Goal: Task Accomplishment & Management: Manage account settings

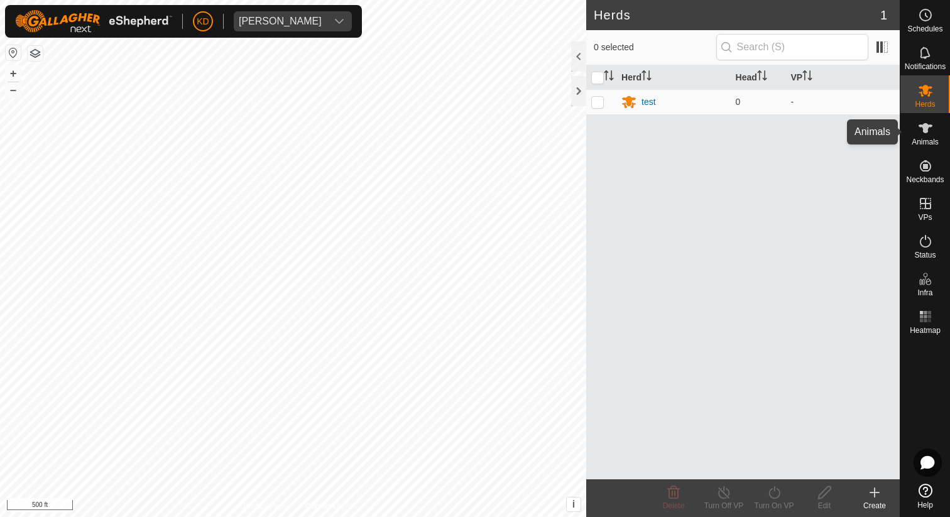
click at [915, 136] on es-animals-svg-icon at bounding box center [925, 128] width 23 height 20
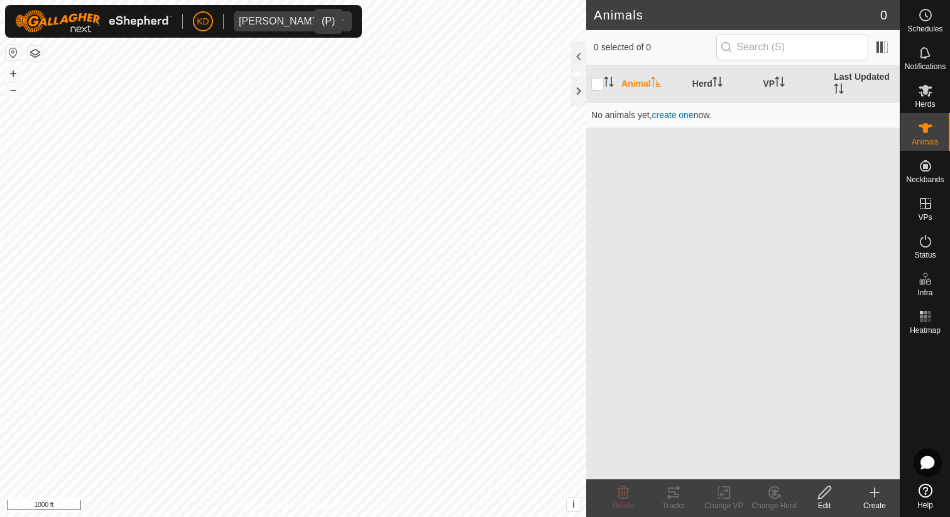
click at [282, 26] on span "[PERSON_NAME]" at bounding box center [280, 21] width 93 height 20
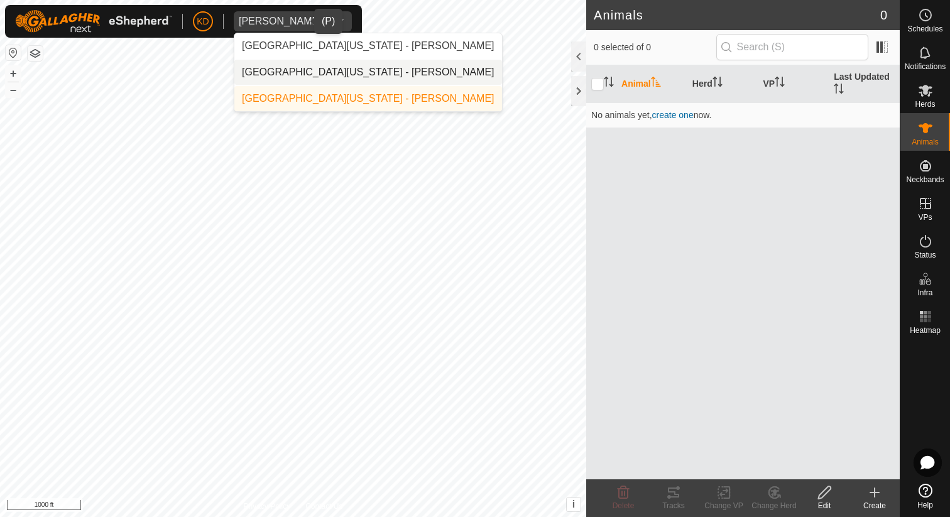
click at [285, 63] on li "[GEOGRAPHIC_DATA][US_STATE] - [PERSON_NAME]" at bounding box center [368, 72] width 268 height 25
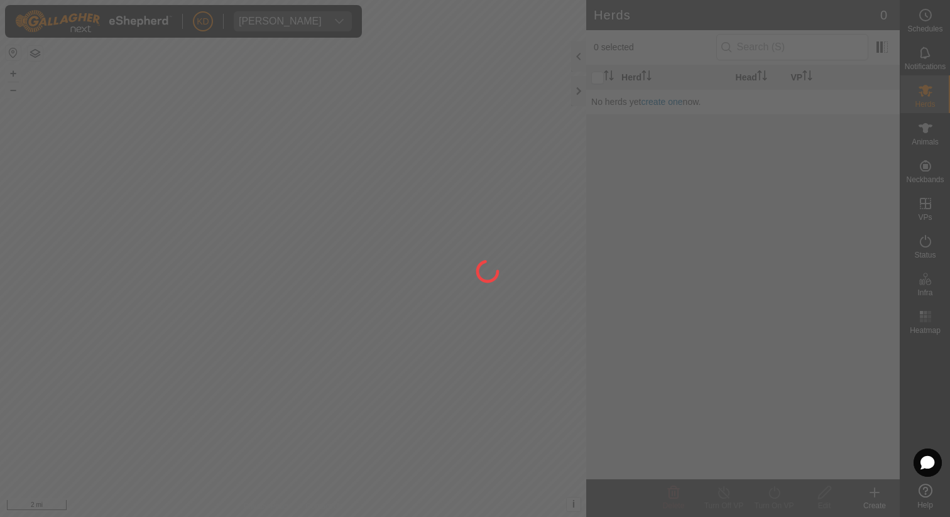
click at [286, 20] on div at bounding box center [475, 258] width 950 height 517
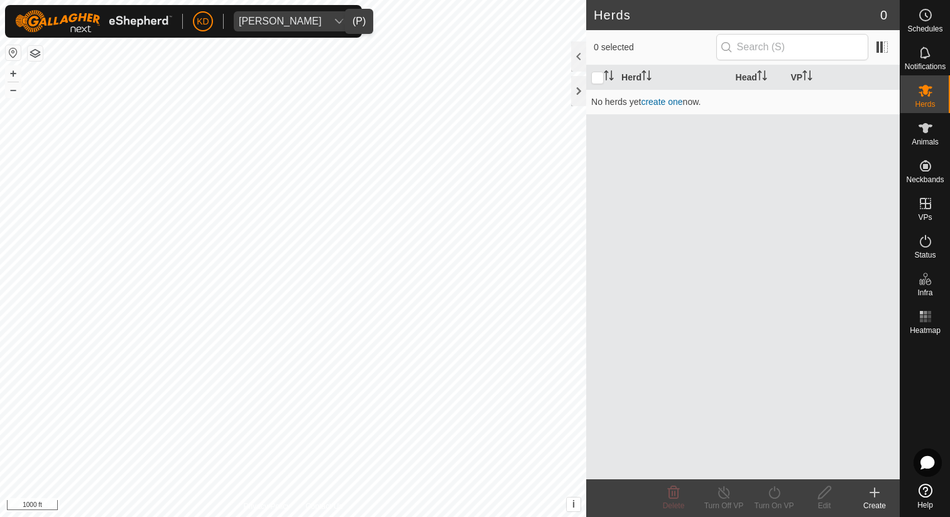
click at [286, 20] on div "[PERSON_NAME]" at bounding box center [280, 21] width 83 height 10
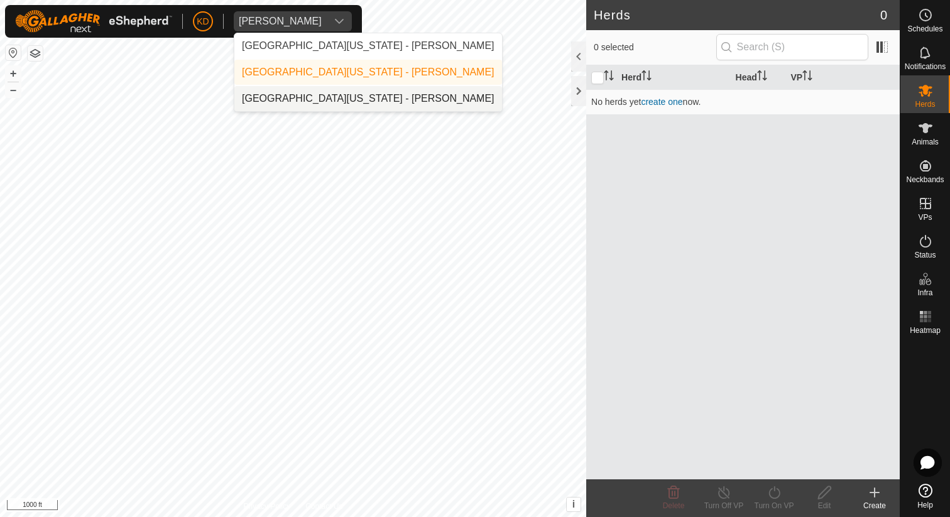
click at [299, 101] on li "[GEOGRAPHIC_DATA][US_STATE] - [PERSON_NAME]" at bounding box center [368, 98] width 268 height 25
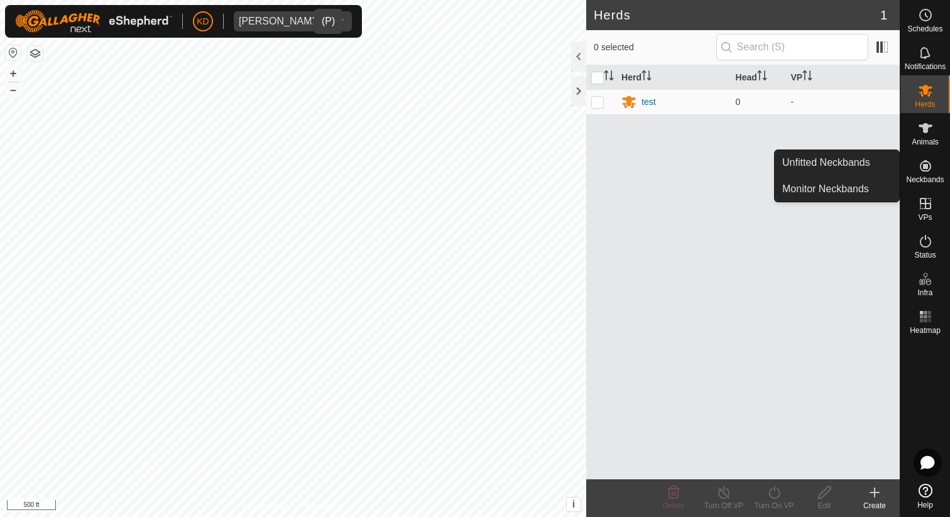
click at [923, 168] on icon at bounding box center [925, 165] width 11 height 11
click at [856, 164] on link "Unfitted Neckbands" at bounding box center [837, 162] width 124 height 25
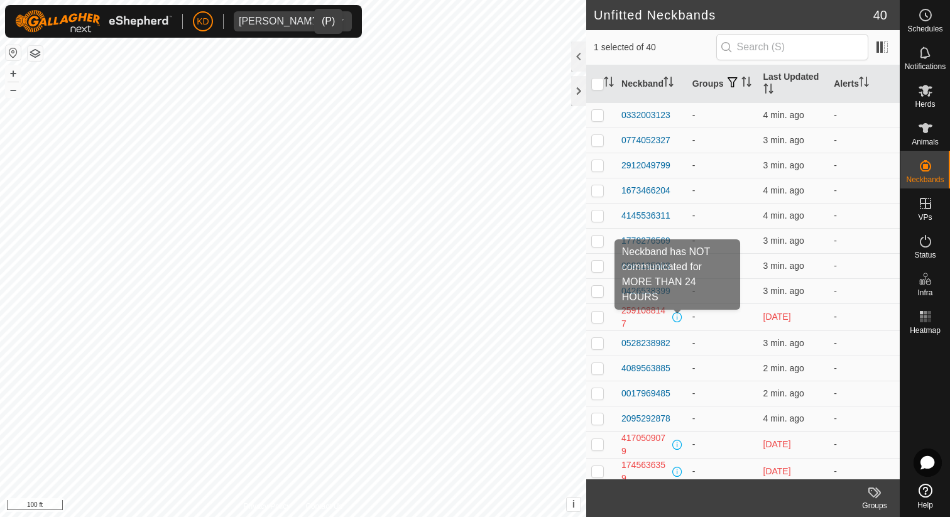
click at [679, 319] on span at bounding box center [677, 317] width 10 height 10
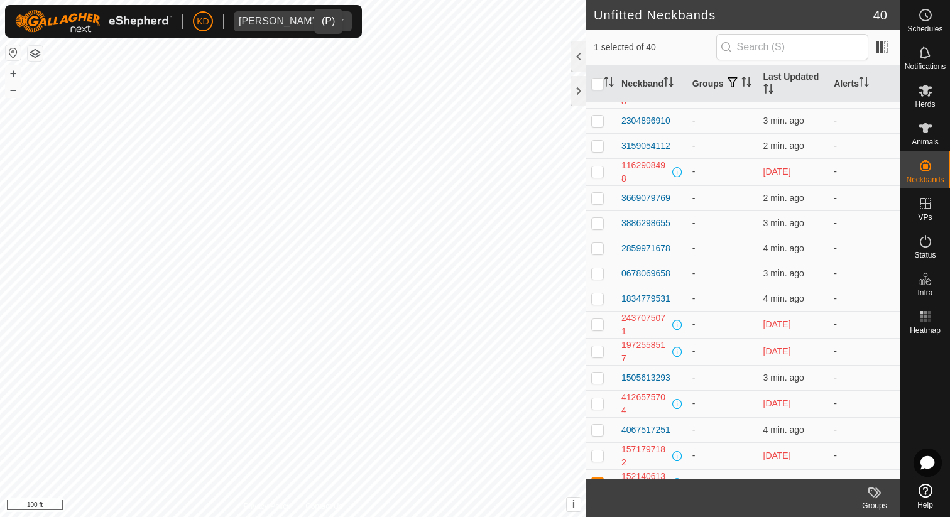
scroll to position [653, 0]
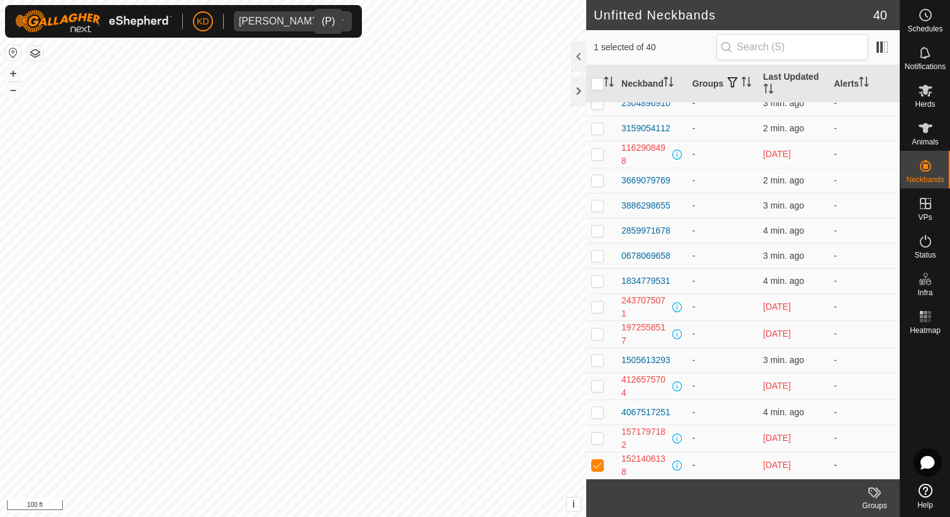
click at [598, 465] on p-checkbox at bounding box center [597, 465] width 13 height 10
checkbox input "false"
click at [598, 440] on p-checkbox at bounding box center [597, 438] width 13 height 10
click at [597, 439] on p-checkbox at bounding box center [597, 438] width 13 height 10
checkbox input "false"
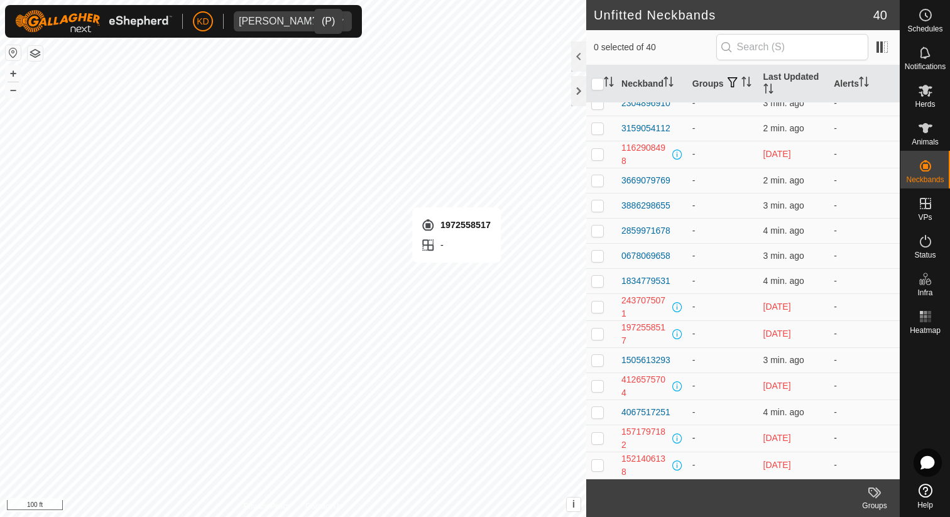
checkbox input "true"
